Goal: Communication & Community: Answer question/provide support

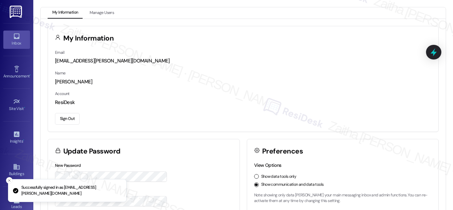
click at [15, 45] on div "Inbox" at bounding box center [16, 43] width 33 height 7
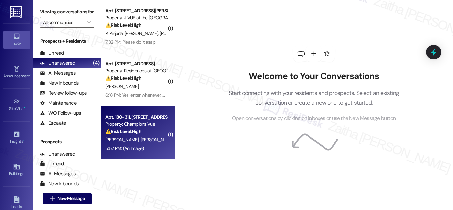
click at [157, 141] on div "[PERSON_NAME] [PERSON_NAME]" at bounding box center [136, 140] width 63 height 8
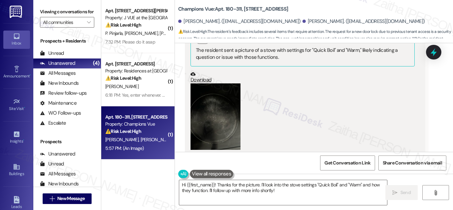
scroll to position [665, 0]
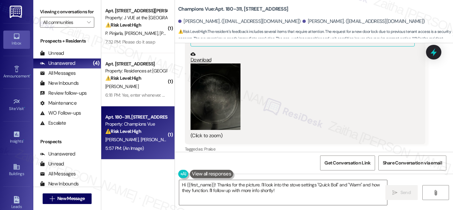
click at [231, 101] on button "Zoom image" at bounding box center [215, 97] width 50 height 67
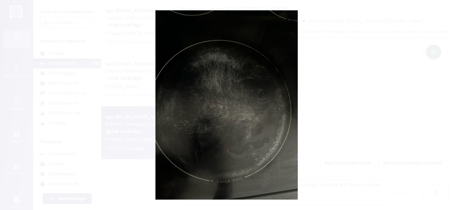
click at [367, 74] on button "Unzoom image" at bounding box center [226, 105] width 453 height 210
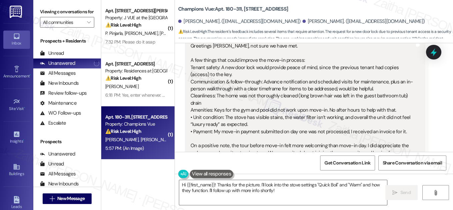
scroll to position [151, 0]
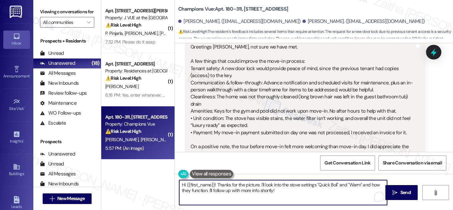
drag, startPoint x: 214, startPoint y: 185, endPoint x: 179, endPoint y: 183, distance: 35.7
click at [179, 185] on textarea "Hi {{first_name}}! Thanks for the picture. I'll look into the stove settings "Q…" at bounding box center [283, 192] width 208 height 25
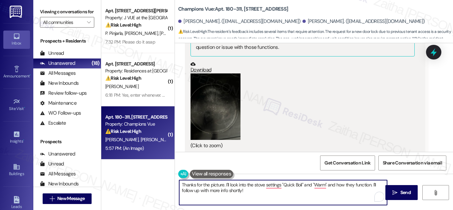
scroll to position [665, 0]
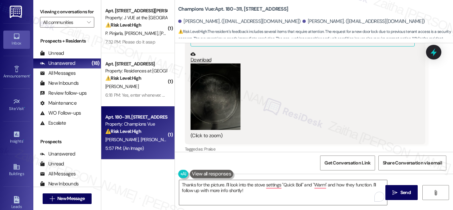
click at [221, 106] on button "Zoom image" at bounding box center [215, 97] width 50 height 67
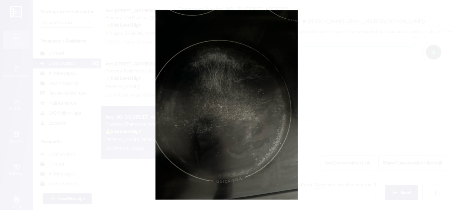
click at [342, 105] on button "Unzoom image" at bounding box center [226, 105] width 453 height 210
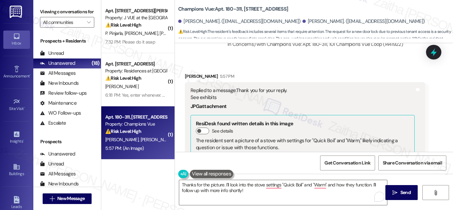
scroll to position [544, 0]
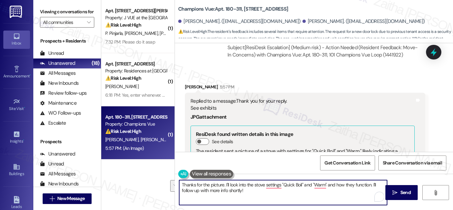
drag, startPoint x: 224, startPoint y: 184, endPoint x: 269, endPoint y: 193, distance: 46.1
click at [269, 193] on textarea "Thanks for the picture. I'll look into the stove settings "Quick Boil" and "War…" at bounding box center [283, 192] width 208 height 25
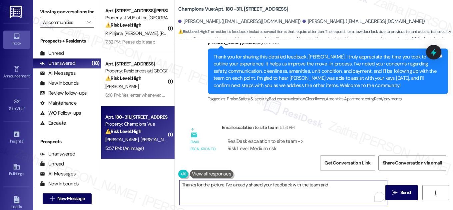
scroll to position [423, 0]
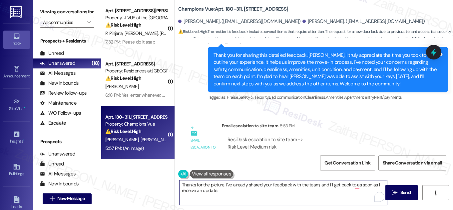
click at [354, 189] on textarea "Thanks for the picture. I've already shared your feedback with the team, and I'…" at bounding box center [283, 192] width 208 height 25
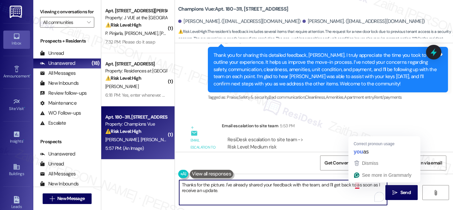
click at [356, 188] on textarea "Thanks for the picture. I've already shared your feedback with the team, and I'…" at bounding box center [283, 192] width 208 height 25
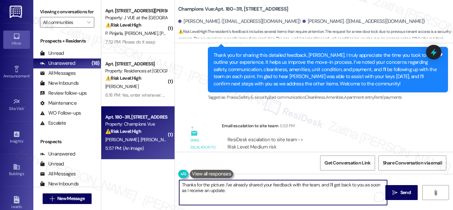
type textarea "Thanks for the picture. I've already shared your feedback with the team, and I'…"
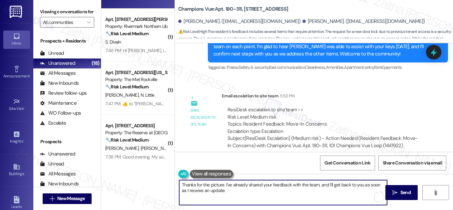
scroll to position [454, 0]
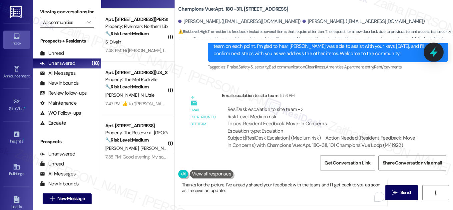
click at [434, 52] on icon at bounding box center [434, 52] width 8 height 10
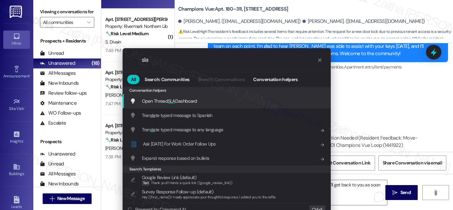
type input "sla"
click at [369, 93] on div ".cls-1{fill:#0a055f;}.cls-2{fill:#0cc4c4;} resideskLogoBlueOrange sla All Searc…" at bounding box center [226, 105] width 453 height 210
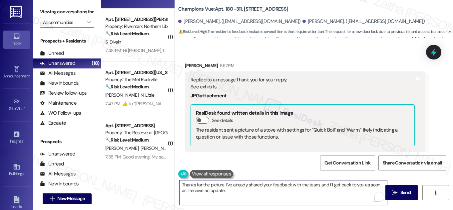
scroll to position [544, 0]
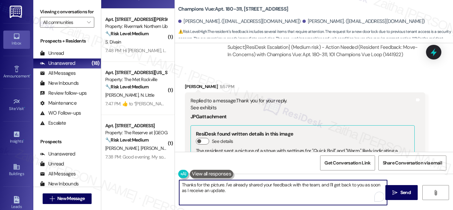
click at [186, 83] on div "[PERSON_NAME] 5:57 PM" at bounding box center [305, 87] width 240 height 9
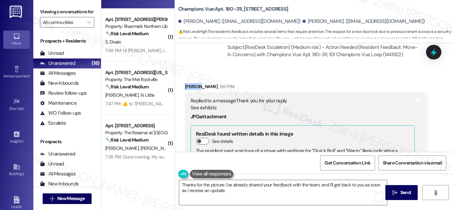
click at [186, 83] on div "[PERSON_NAME] 5:57 PM" at bounding box center [305, 87] width 240 height 9
copy div "[PERSON_NAME]"
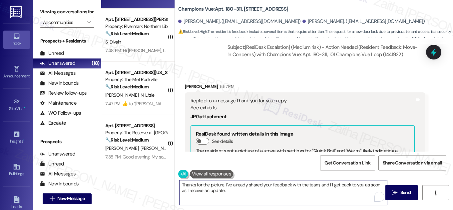
click at [223, 184] on textarea "Thanks for the picture. I've already shared your feedback with the team, and I'…" at bounding box center [283, 192] width 208 height 25
paste textarea "[PERSON_NAME]"
type textarea "Thanks for the picture, [PERSON_NAME]. I've already shared your feedback with t…"
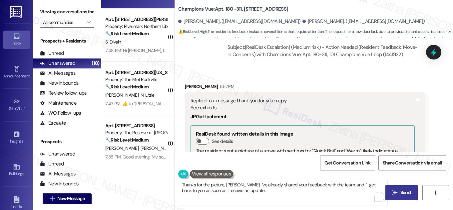
click at [402, 190] on span "Send" at bounding box center [405, 192] width 10 height 7
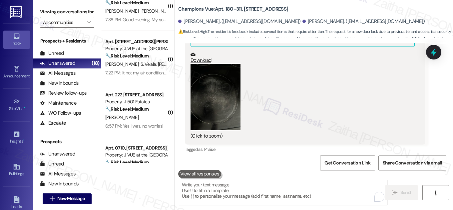
scroll to position [303, 0]
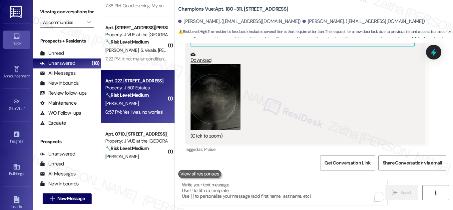
click at [146, 103] on div "[PERSON_NAME]" at bounding box center [136, 104] width 63 height 8
type textarea "Fetching suggested responses. Please feel free to read through the conversation…"
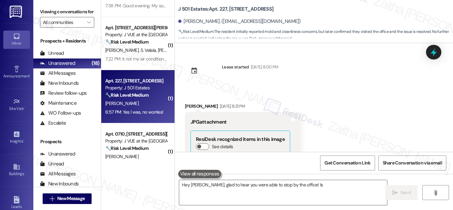
scroll to position [443, 0]
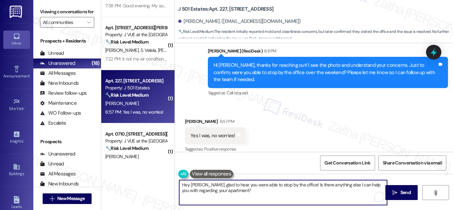
drag, startPoint x: 203, startPoint y: 184, endPoint x: 175, endPoint y: 183, distance: 27.7
click at [175, 183] on div "Hey [PERSON_NAME], glad to hear you were able to stop by the office! Is there a…" at bounding box center [279, 193] width 208 height 26
drag, startPoint x: 273, startPoint y: 185, endPoint x: 279, endPoint y: 192, distance: 8.8
click at [279, 192] on textarea "Glad to hear you were able to stop by the office! Is there anything else I can …" at bounding box center [283, 192] width 208 height 25
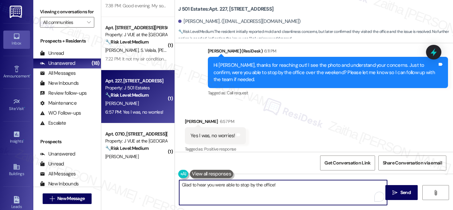
click at [179, 186] on textarea "Glad to hear you were able to stop by the office!" at bounding box center [283, 192] width 208 height 25
click at [328, 186] on textarea "Thanks for confirming! Glad to hear you were able to stop by the office!" at bounding box center [283, 192] width 208 height 25
paste textarea "If you need anything else, please don't hesitate to reach out!"
click at [267, 191] on textarea "Thanks for confirming! Glad to hear you were able to stop by the office! If you…" at bounding box center [283, 192] width 208 height 25
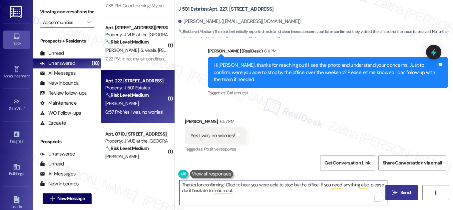
type textarea "Thanks for confirming! Glad to hear you were able to stop by the office! If you…"
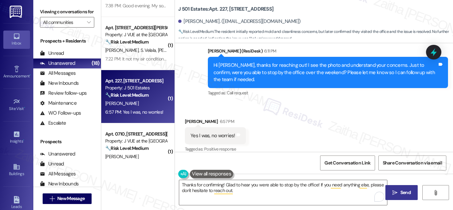
click at [400, 190] on span "Send" at bounding box center [405, 192] width 10 height 7
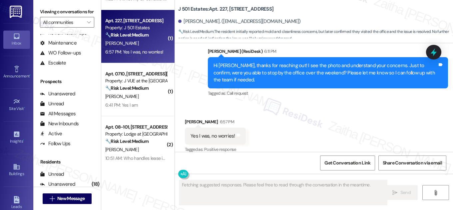
scroll to position [424, 0]
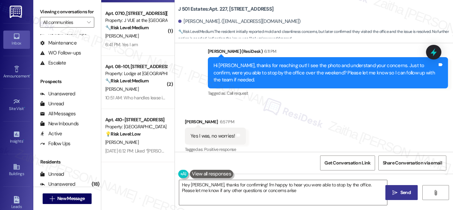
type textarea "Hey [PERSON_NAME], thanks for confirming! I'm happy to hear you were able to st…"
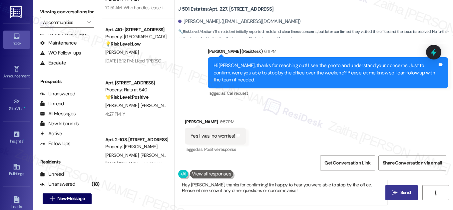
scroll to position [514, 0]
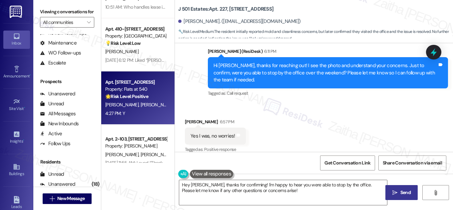
click at [148, 115] on div "4:27 PM: Y 4:27 PM: Y" at bounding box center [136, 114] width 63 height 8
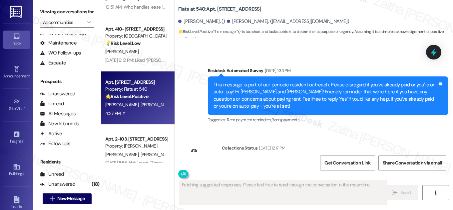
scroll to position [1168, 0]
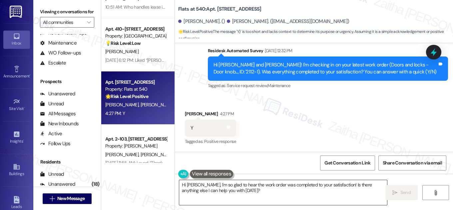
click at [182, 184] on textarea "Hi [PERSON_NAME], I'm so glad to hear the work order was completed to your sati…" at bounding box center [283, 192] width 208 height 25
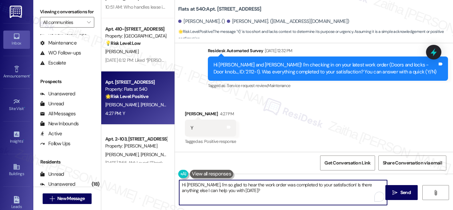
click at [182, 184] on textarea "Hi [PERSON_NAME], I'm so glad to hear the work order was completed to your sati…" at bounding box center [283, 192] width 208 height 25
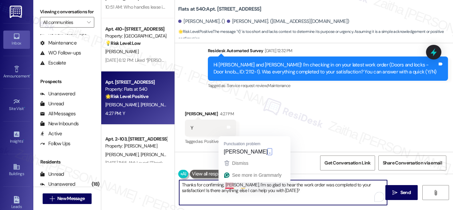
click at [230, 183] on textarea "Thanks for confirming, [PERSON_NAME], I'm so glad to hear the work order was co…" at bounding box center [283, 192] width 208 height 25
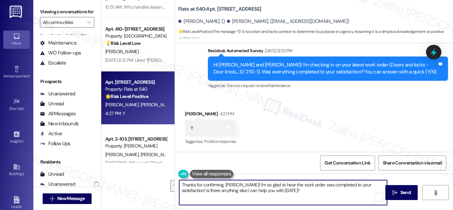
drag, startPoint x: 368, startPoint y: 186, endPoint x: 368, endPoint y: 190, distance: 4.3
click at [368, 191] on textarea "Thanks for confirming, [PERSON_NAME]! I'm so glad to hear the work order was co…" at bounding box center [283, 192] width 208 height 25
paste textarea "We'd also love to hear your thoughts. Has {{property}} lived up to your expecta…"
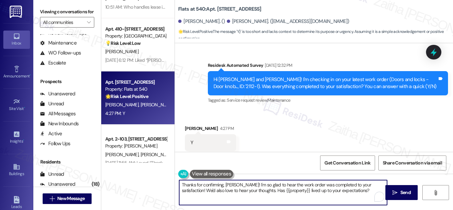
scroll to position [1169, 0]
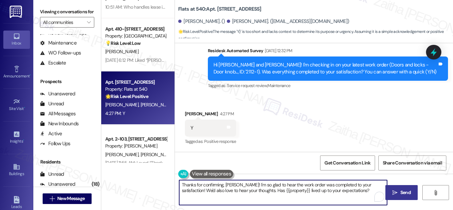
type textarea "Thanks for confirming, [PERSON_NAME]! I'm so glad to hear the work order was co…"
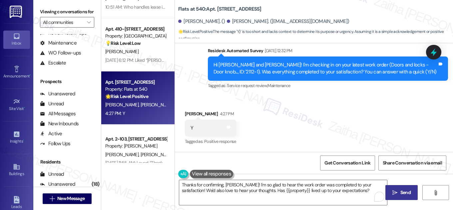
click at [402, 190] on span "Send" at bounding box center [405, 192] width 10 height 7
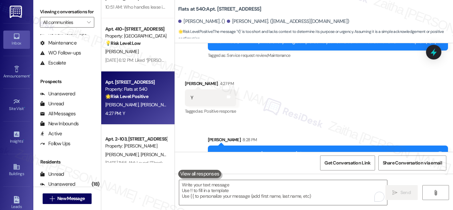
scroll to position [1223, 0]
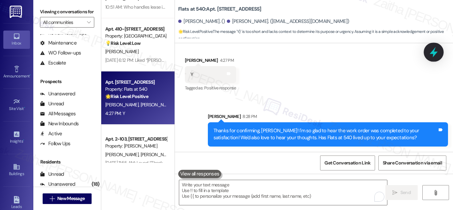
click at [437, 56] on icon at bounding box center [433, 52] width 11 height 11
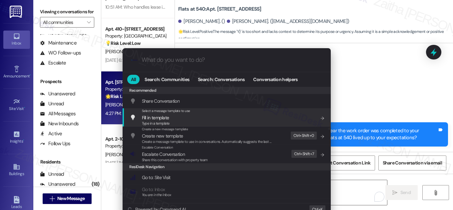
click at [390, 80] on div ".cls-1{fill:#0a055f;}.cls-2{fill:#0cc4c4;} resideskLogoBlueOrange All Search: C…" at bounding box center [226, 105] width 453 height 210
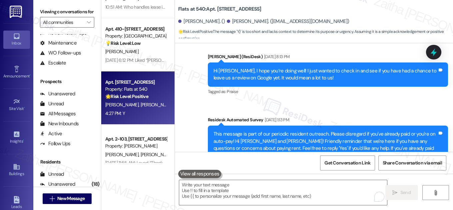
scroll to position [829, 0]
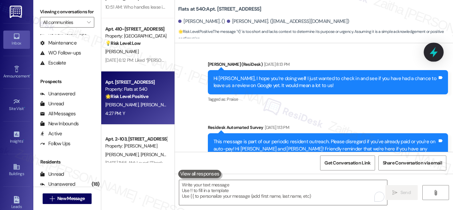
click at [435, 50] on icon at bounding box center [433, 52] width 11 height 11
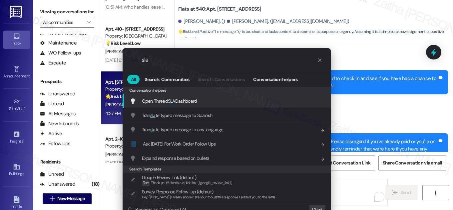
type input "sla"
click at [174, 105] on span "Open Thread SLA Dashboard" at bounding box center [169, 101] width 55 height 7
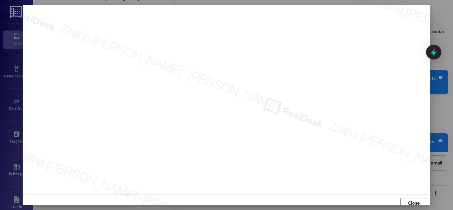
scroll to position [7, 0]
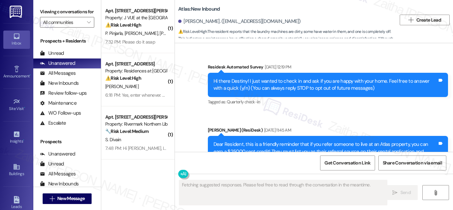
scroll to position [11415, 0]
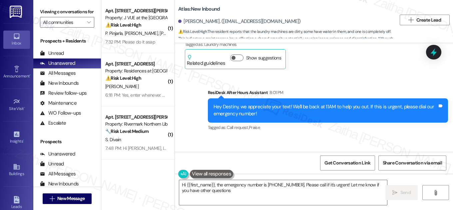
type textarea "Hi {{first_name}}, the emergency number is (312) 757-1686. Please call if it's …"
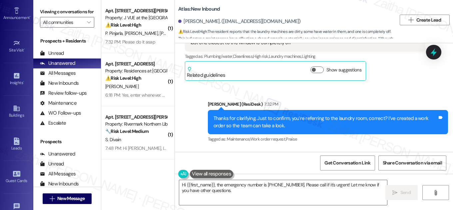
scroll to position [137, 0]
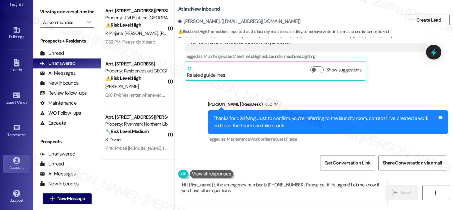
click at [13, 166] on div "Account" at bounding box center [16, 167] width 33 height 7
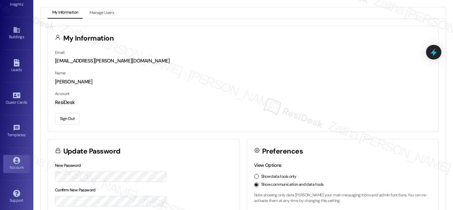
click at [70, 123] on button "Sign Out" at bounding box center [67, 119] width 25 height 12
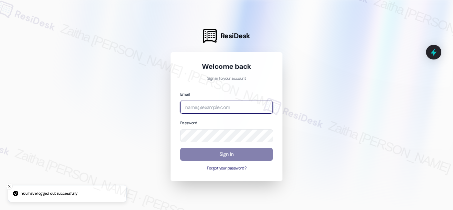
click at [208, 104] on input "email" at bounding box center [226, 107] width 93 height 13
type input "automated-surveys-icarus-zaitha.mae.garcia@icarus.com"
